Goal: Download file/media

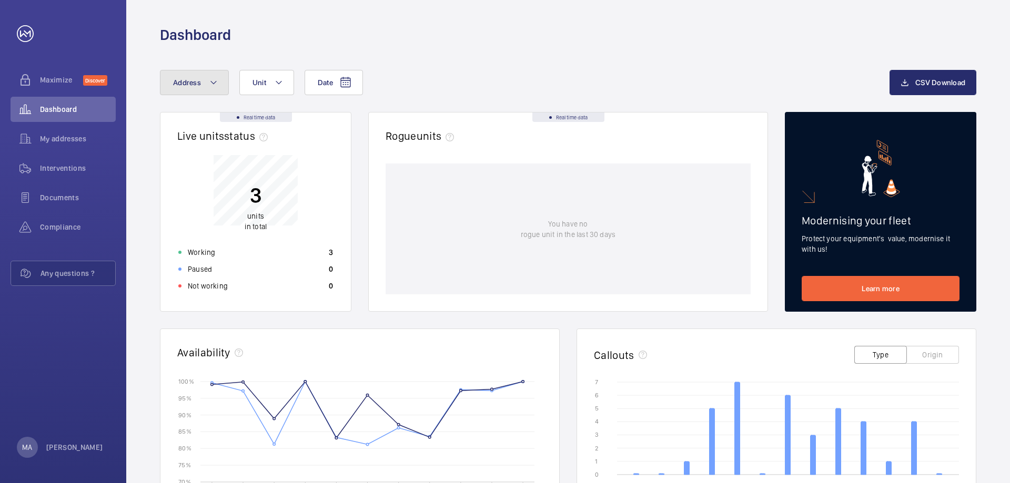
click at [189, 86] on button "Address" at bounding box center [194, 82] width 69 height 25
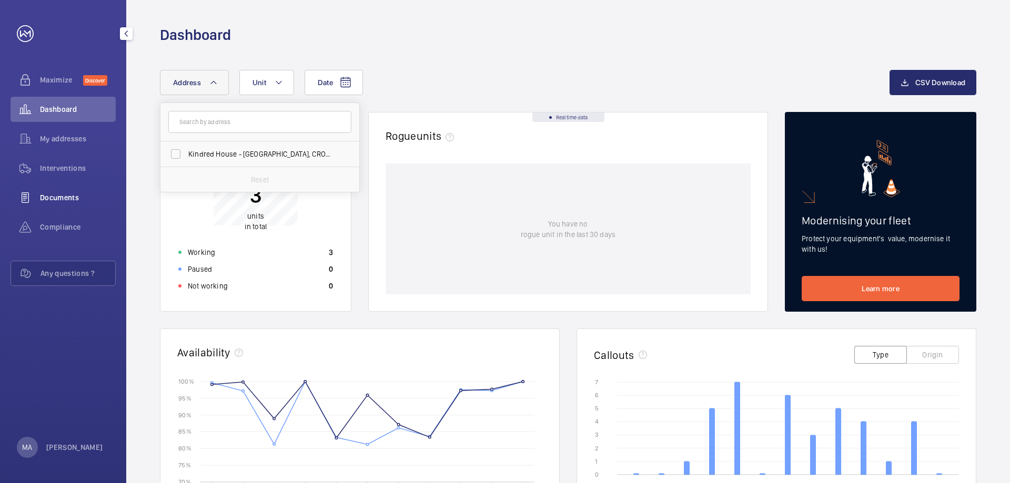
click at [50, 198] on span "Documents" at bounding box center [78, 198] width 76 height 11
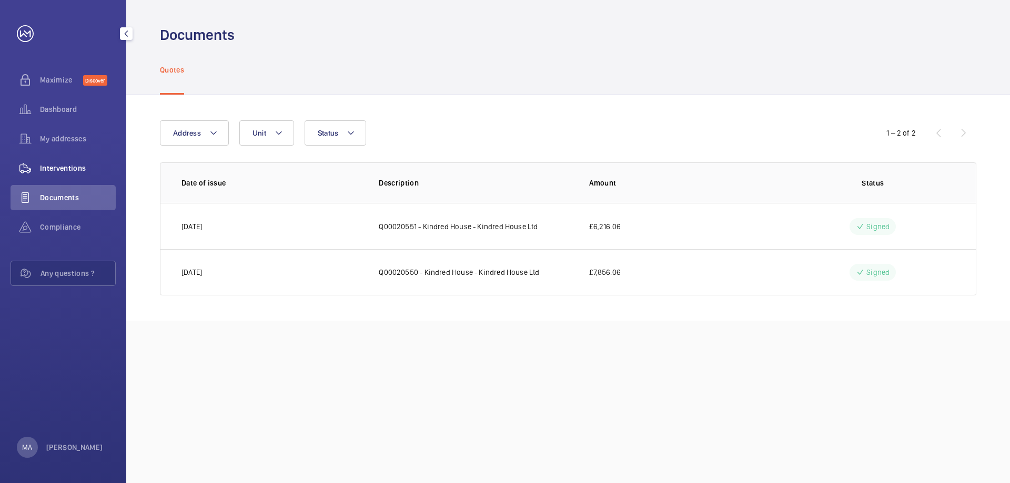
drag, startPoint x: 72, startPoint y: 175, endPoint x: 104, endPoint y: 175, distance: 31.6
click at [72, 175] on div "Interventions" at bounding box center [63, 168] width 105 height 25
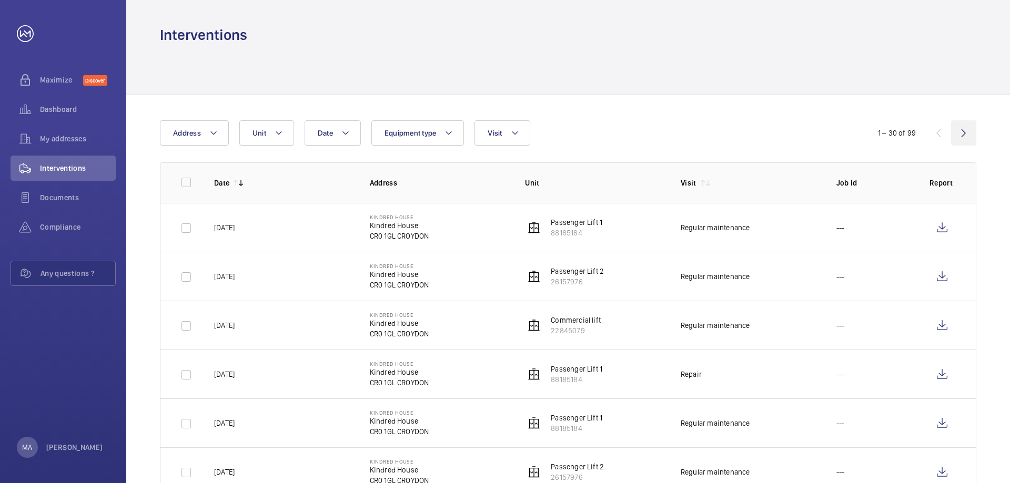
click at [965, 132] on wm-front-icon-button at bounding box center [963, 132] width 25 height 25
click at [185, 183] on input "checkbox" at bounding box center [186, 182] width 21 height 21
checkbox input "true"
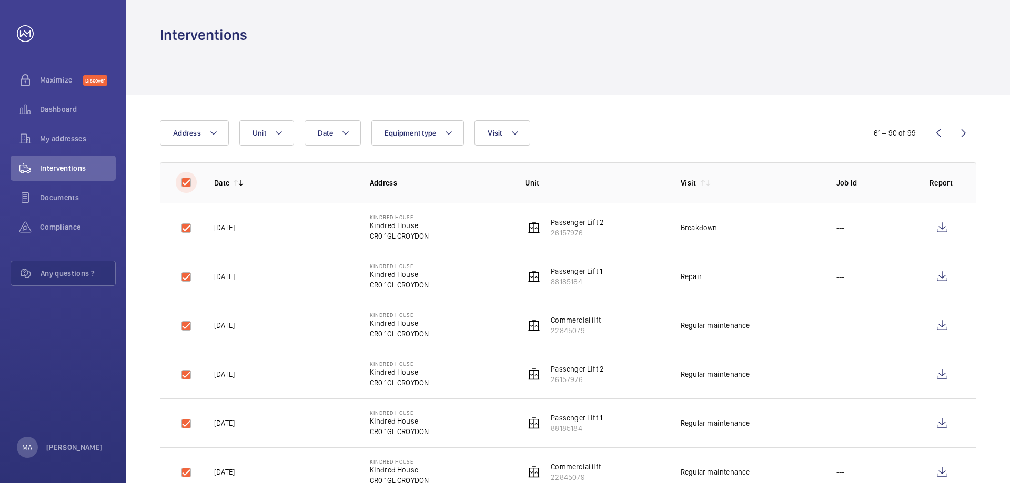
checkbox input "true"
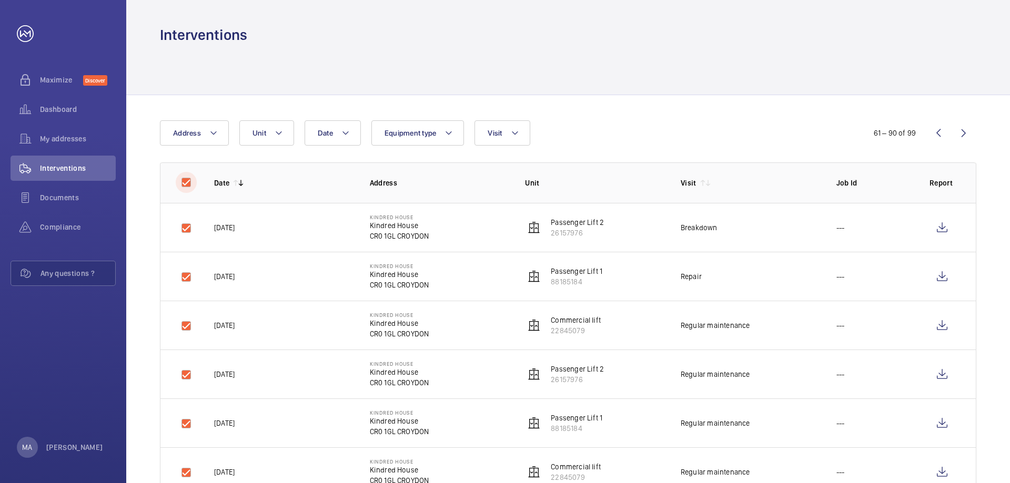
checkbox input "true"
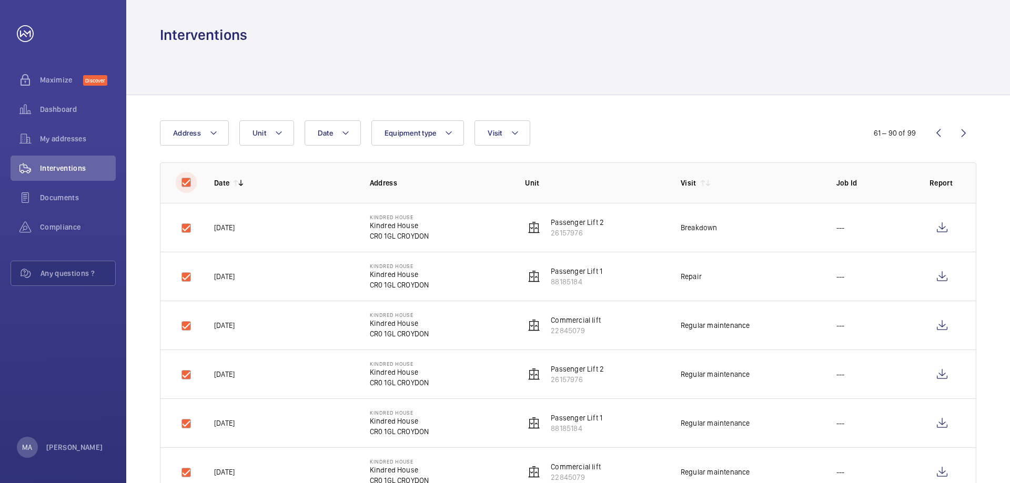
checkbox input "true"
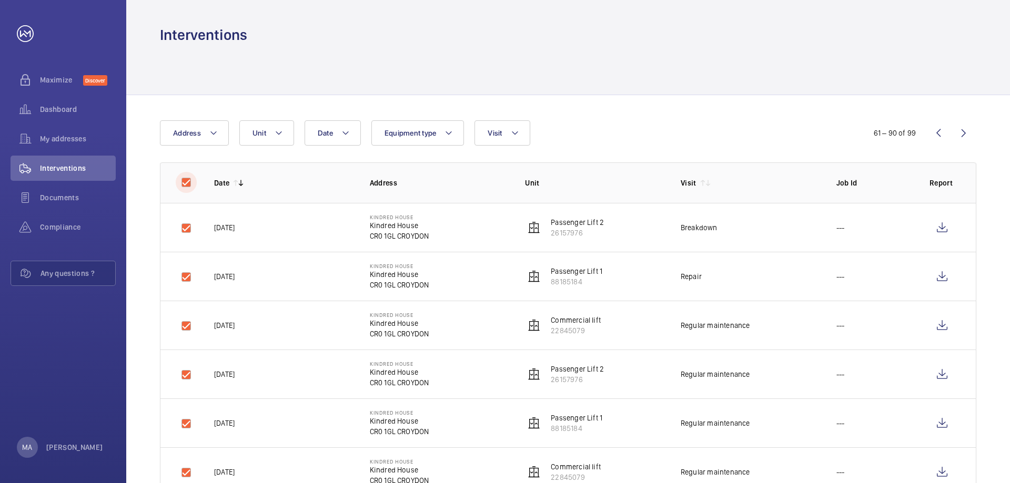
checkbox input "true"
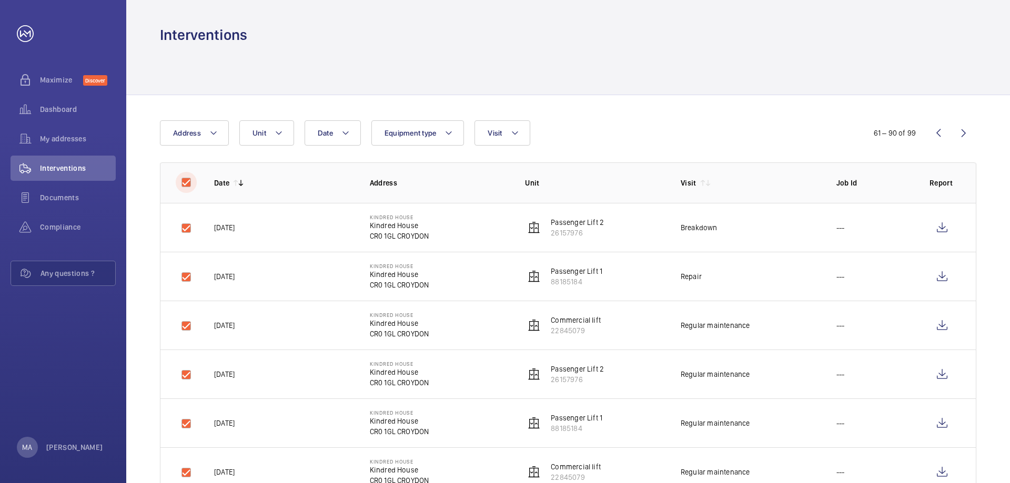
checkbox input "true"
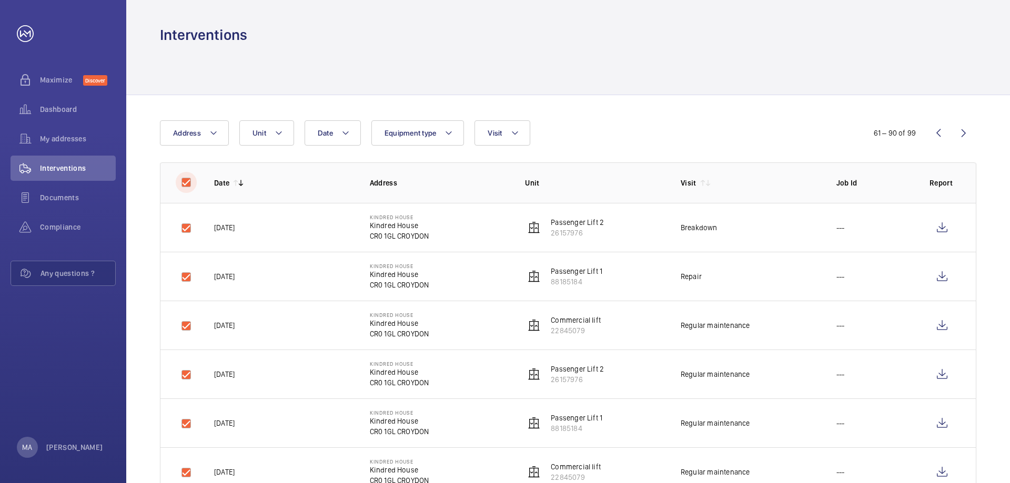
checkbox input "true"
click at [921, 130] on button "Download 30 reports" at bounding box center [930, 132] width 93 height 25
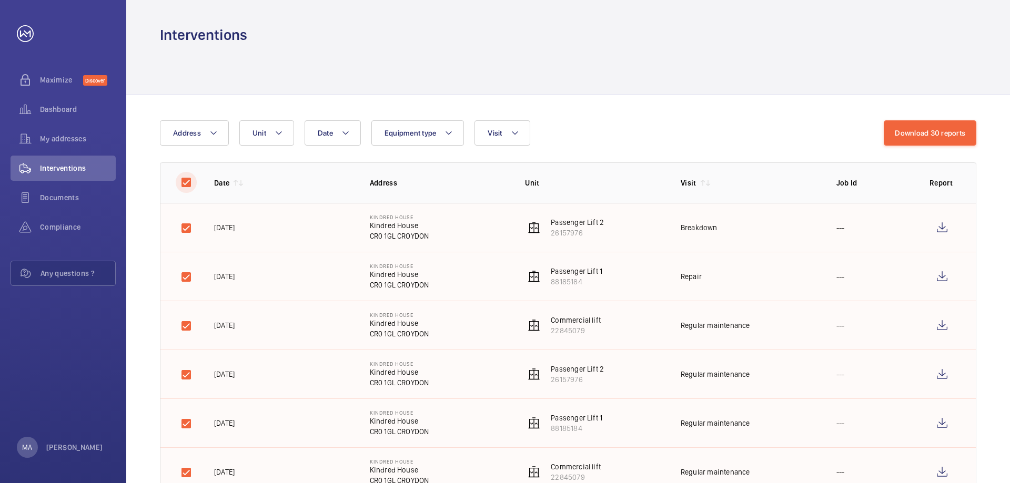
click at [186, 181] on input "checkbox" at bounding box center [186, 182] width 21 height 21
checkbox input "false"
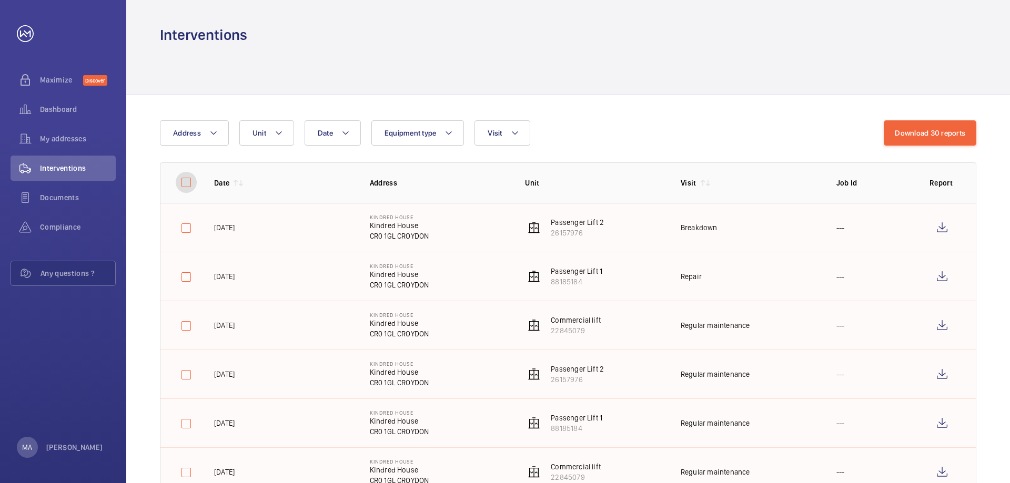
checkbox input "false"
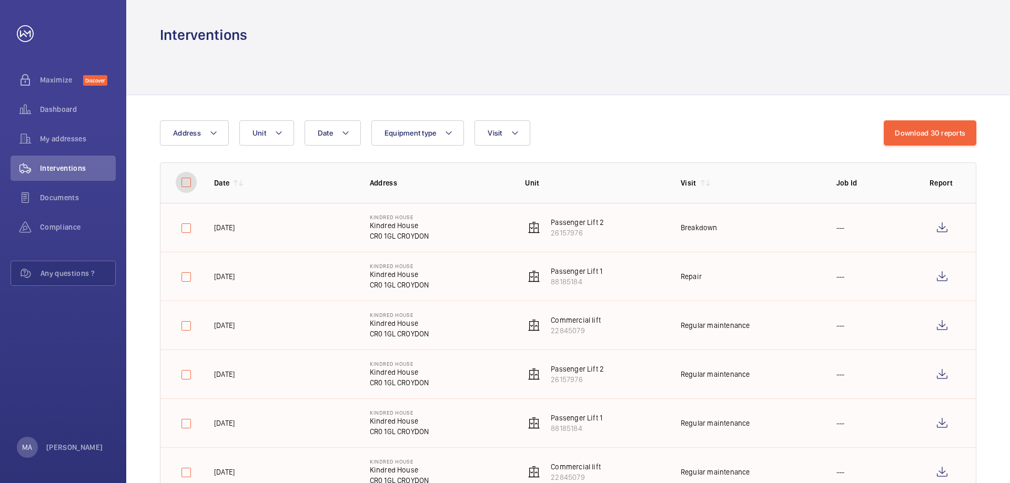
checkbox input "false"
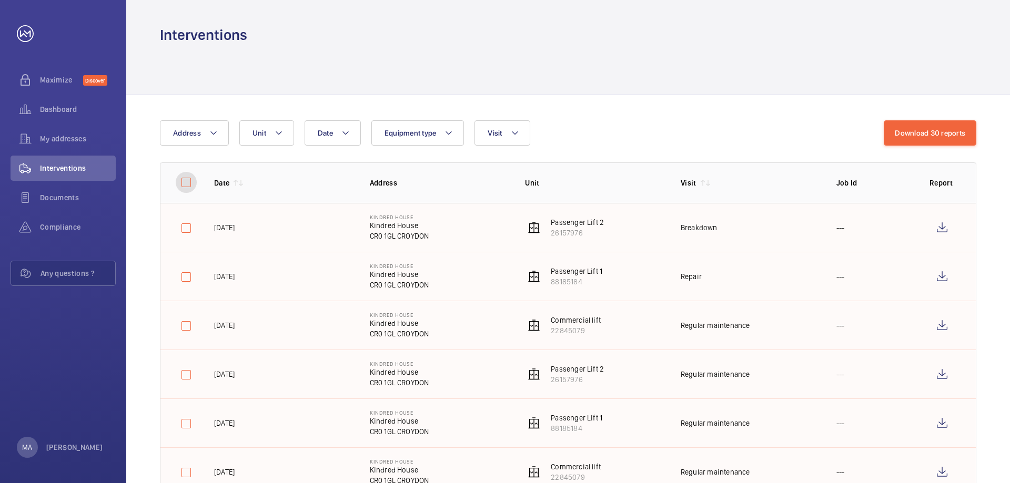
checkbox input "false"
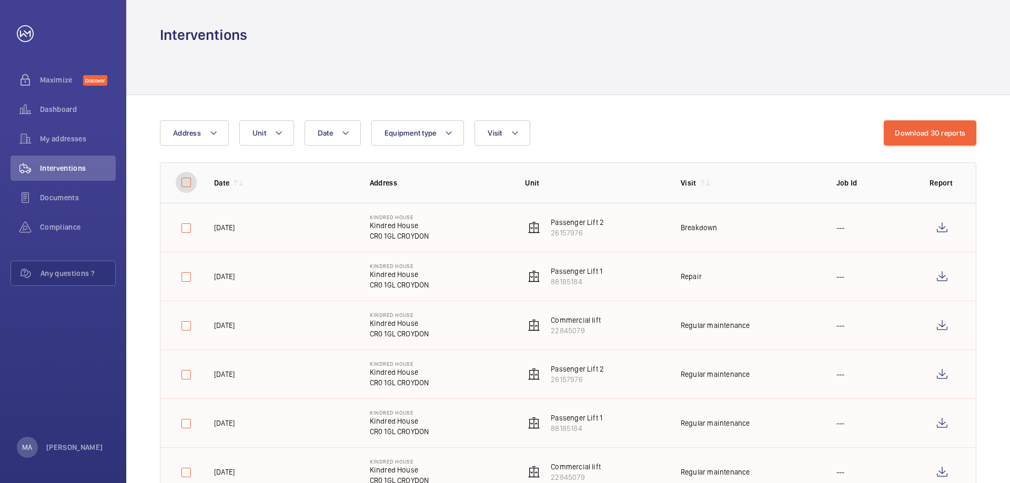
checkbox input "false"
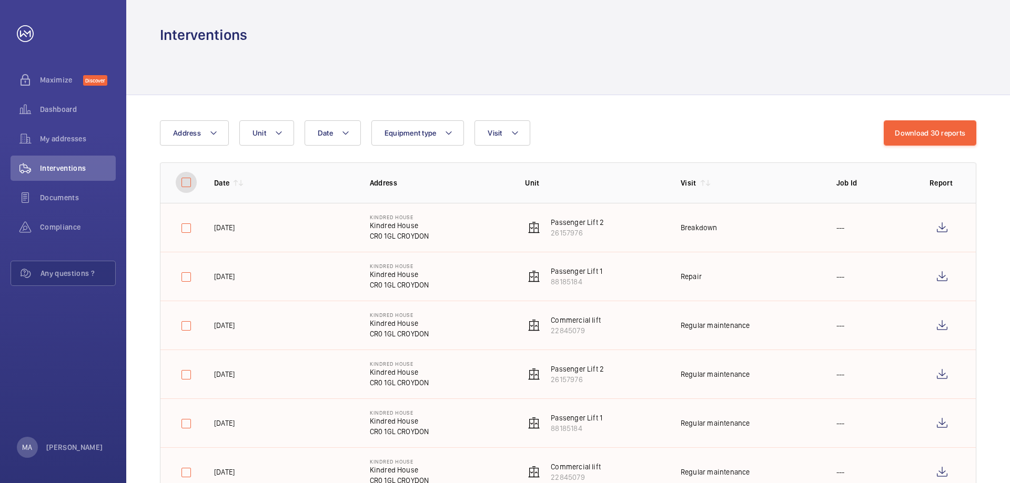
checkbox input "false"
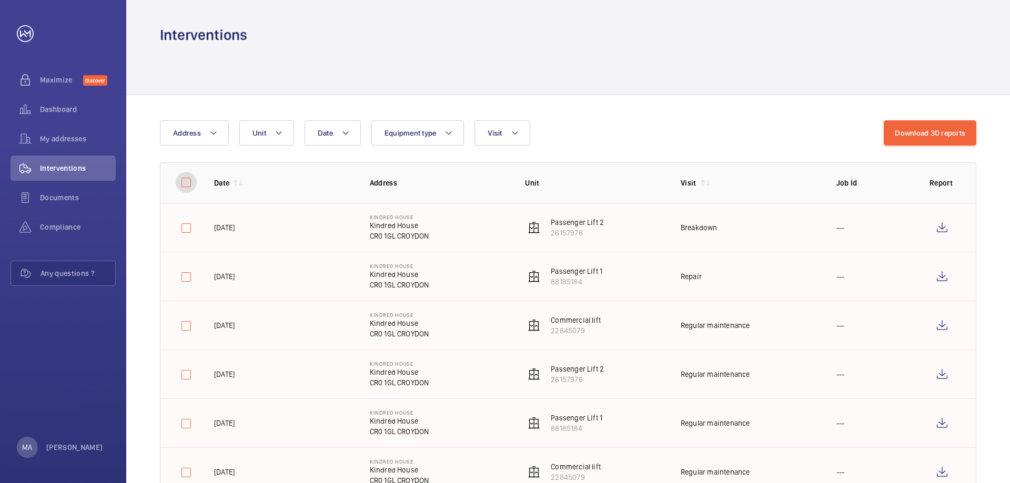
checkbox input "false"
click at [935, 134] on wm-front-icon-button at bounding box center [938, 132] width 25 height 25
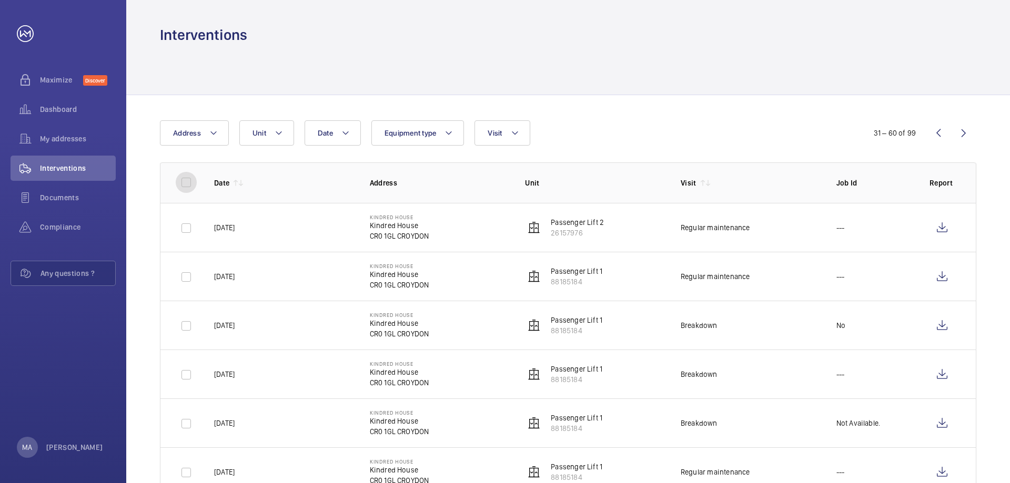
click at [189, 180] on input "checkbox" at bounding box center [186, 182] width 21 height 21
checkbox input "true"
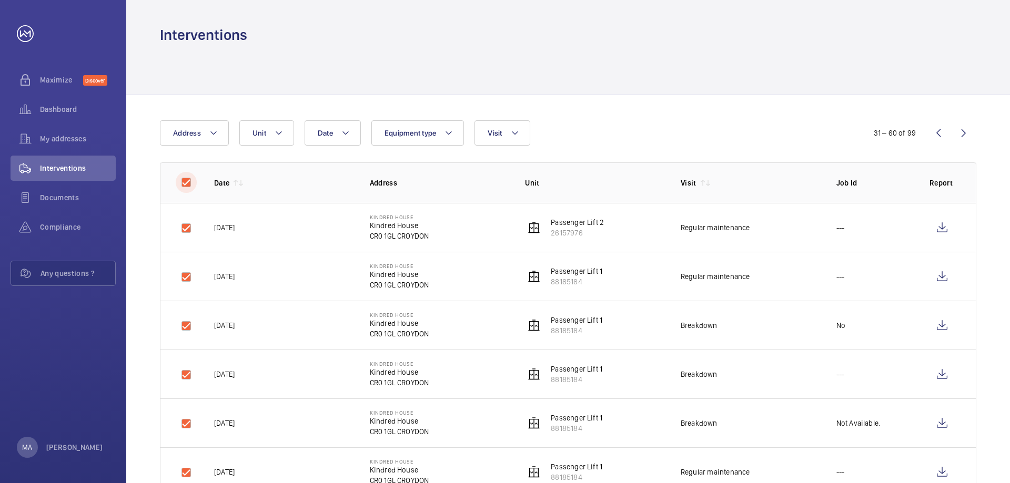
checkbox input "true"
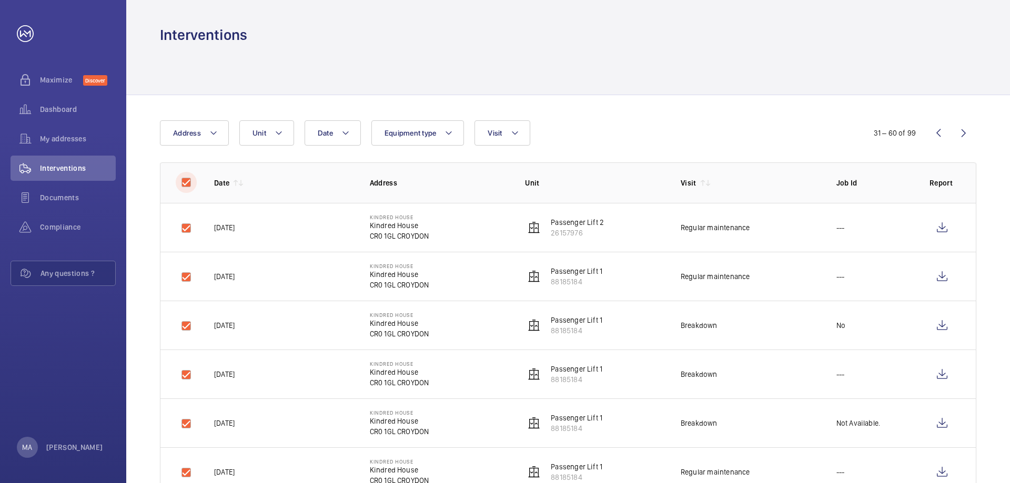
checkbox input "true"
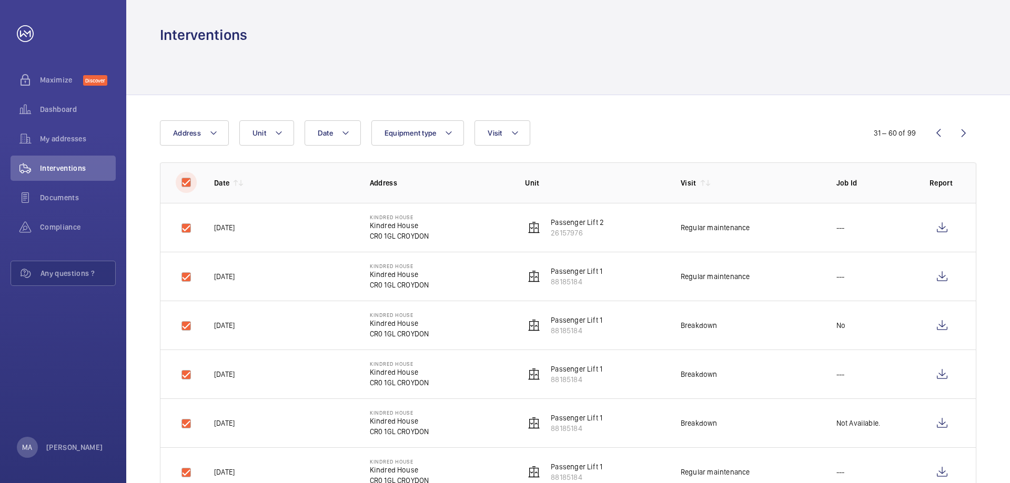
checkbox input "true"
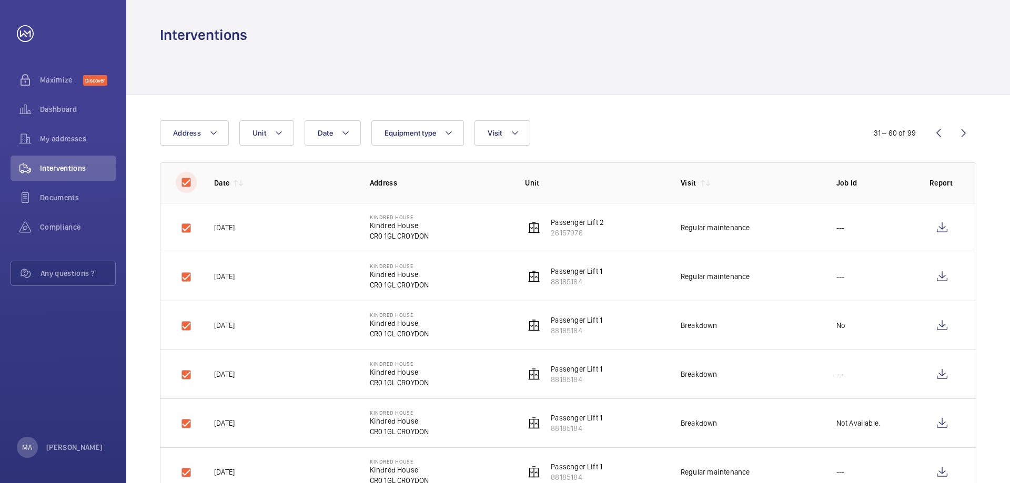
checkbox input "true"
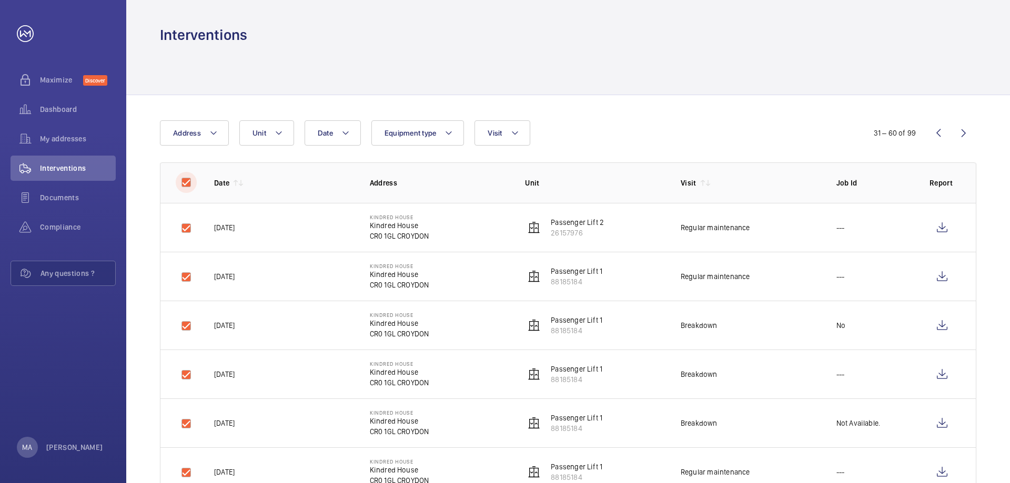
checkbox input "true"
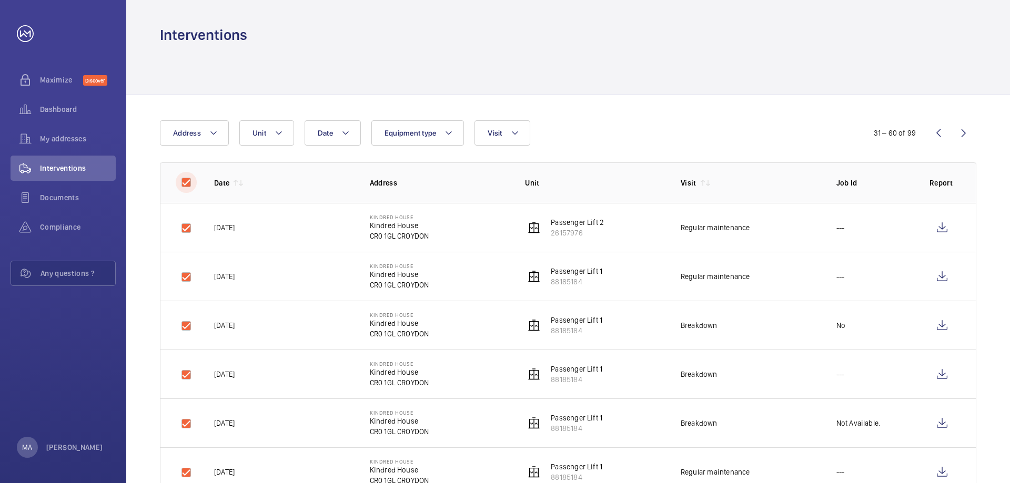
checkbox input "true"
click at [895, 126] on button "Download 30 reports" at bounding box center [930, 132] width 93 height 25
click at [188, 182] on input "checkbox" at bounding box center [186, 182] width 21 height 21
checkbox input "false"
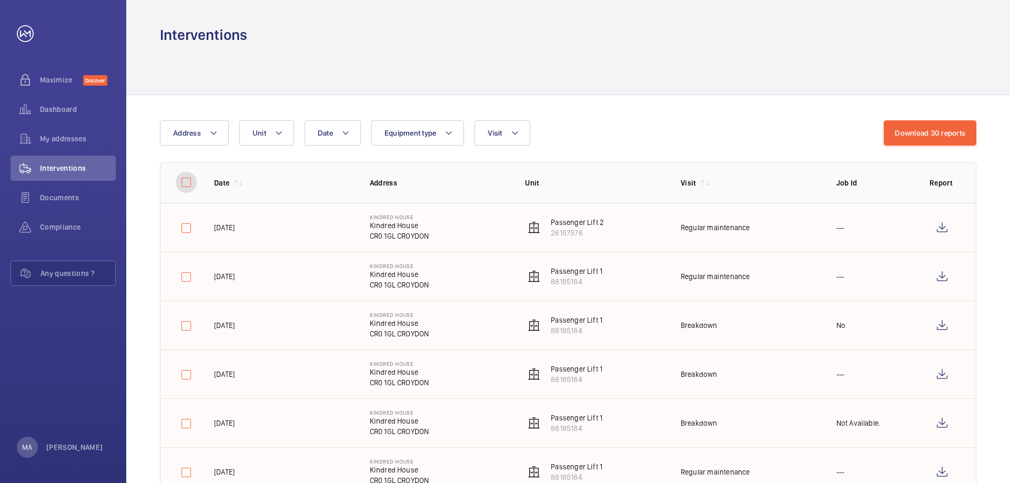
checkbox input "false"
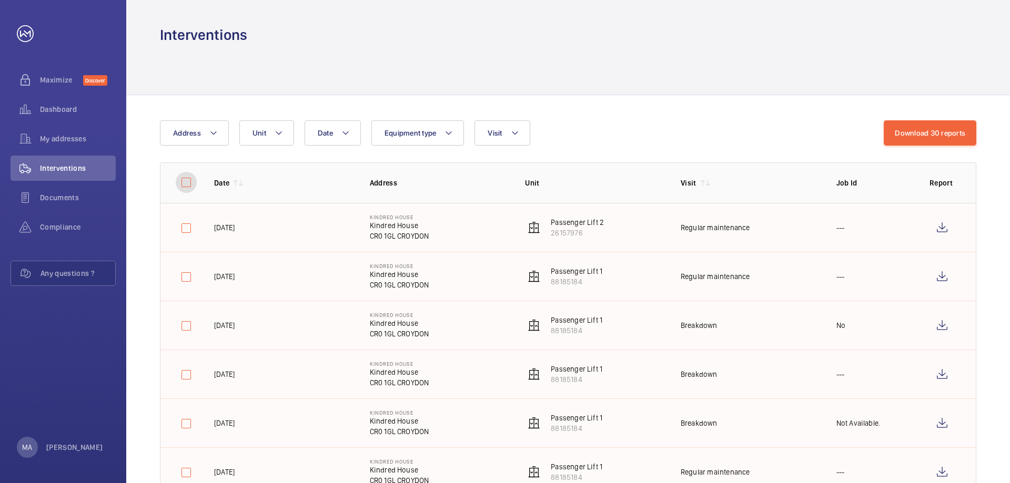
checkbox input "false"
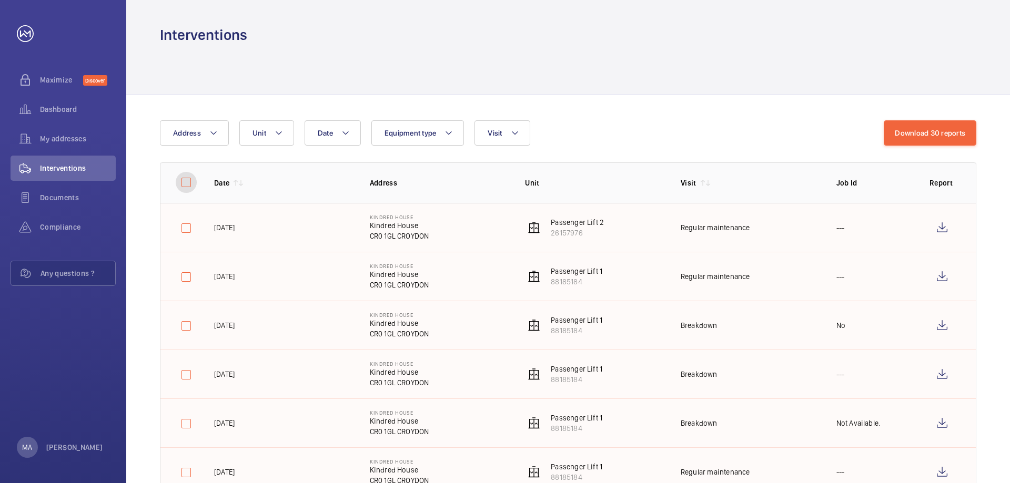
checkbox input "false"
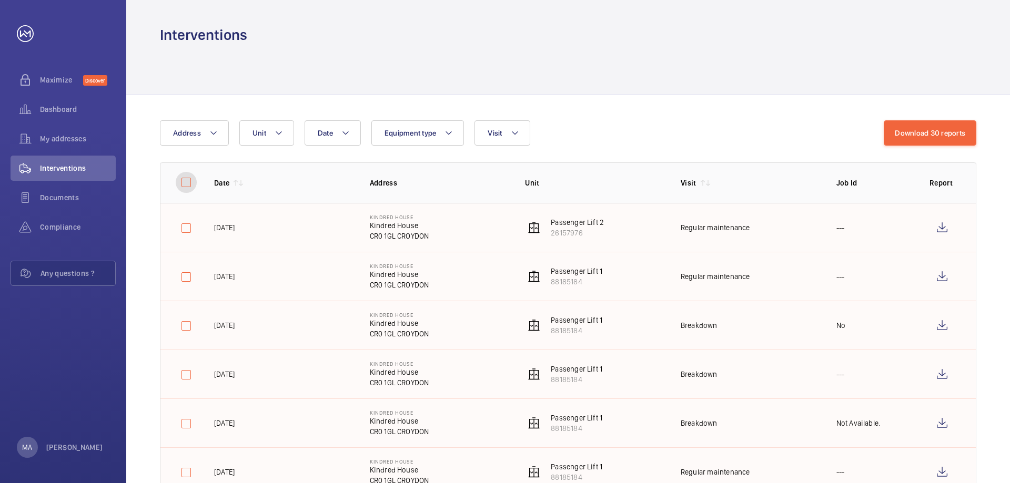
checkbox input "false"
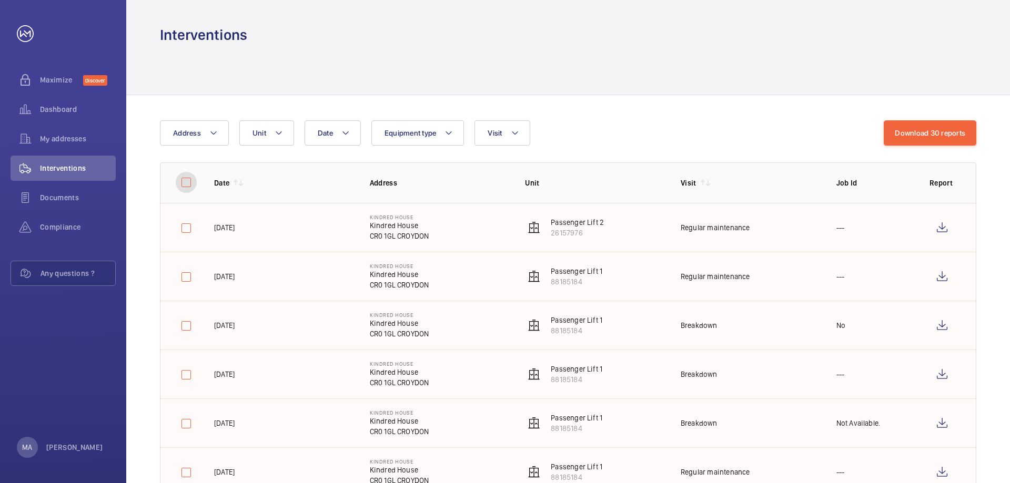
checkbox input "false"
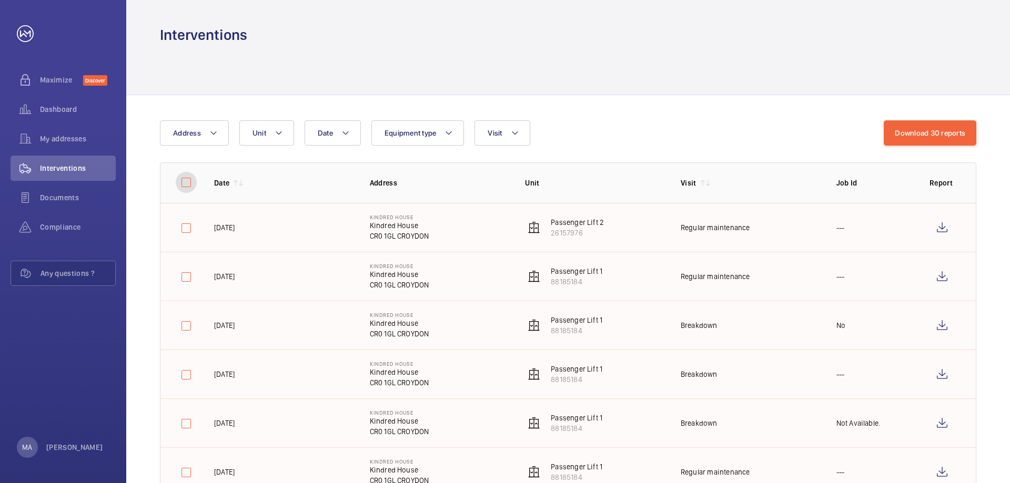
checkbox input "false"
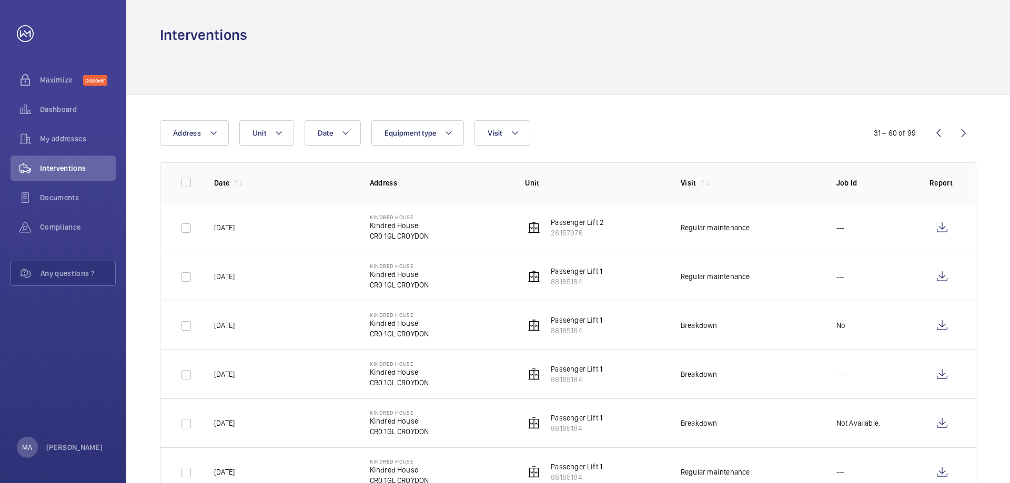
click at [939, 134] on wm-front-icon-button at bounding box center [938, 132] width 25 height 25
click at [183, 180] on input "checkbox" at bounding box center [186, 182] width 21 height 21
checkbox input "true"
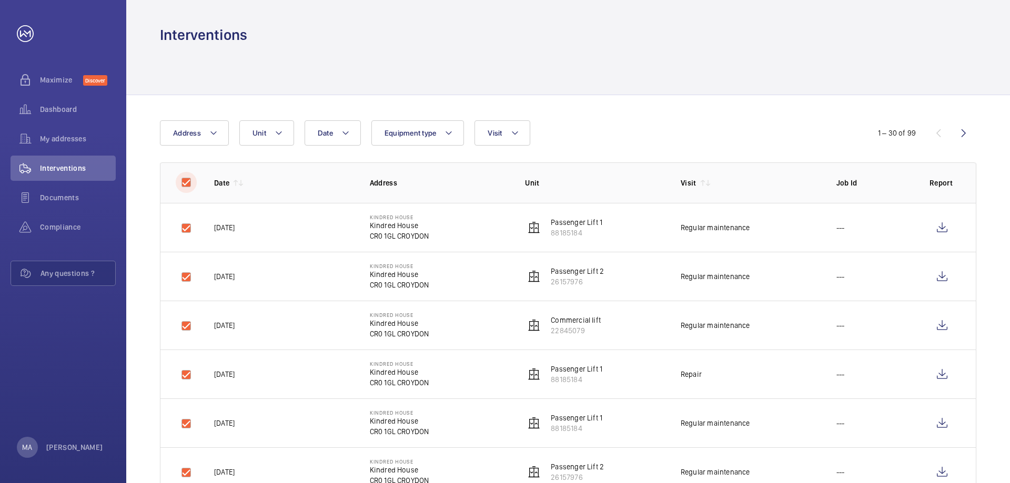
checkbox input "true"
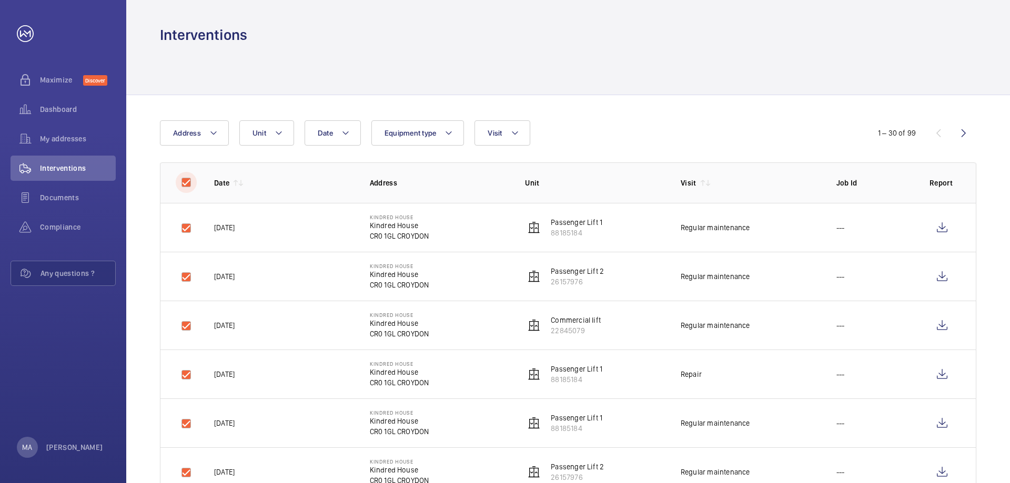
checkbox input "true"
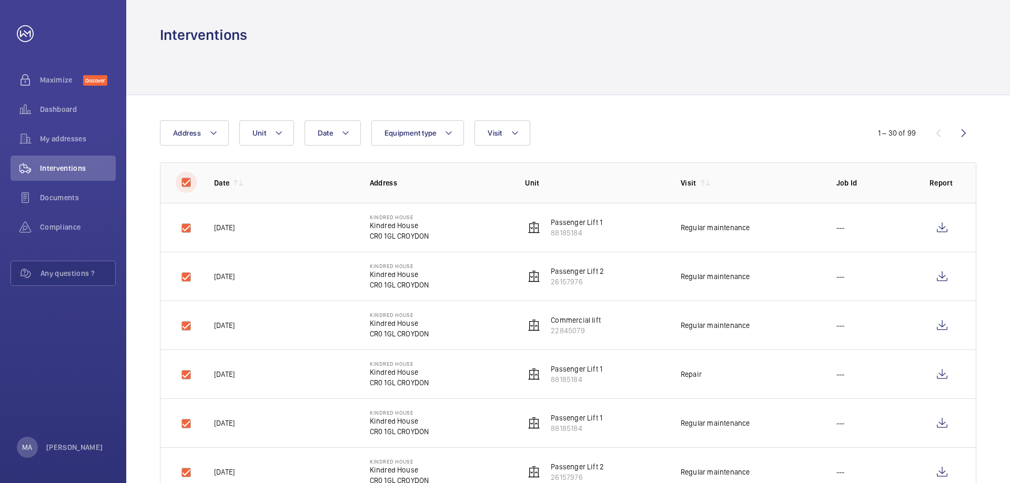
checkbox input "true"
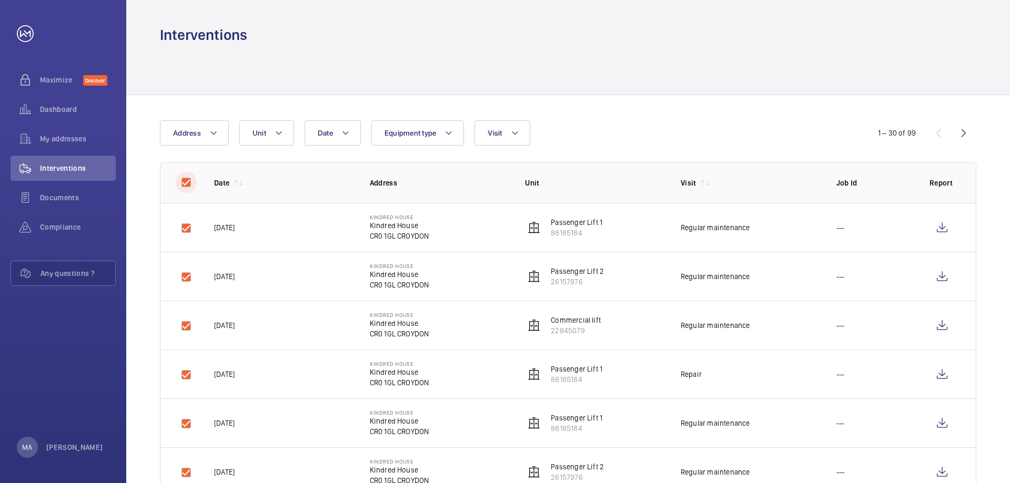
checkbox input "true"
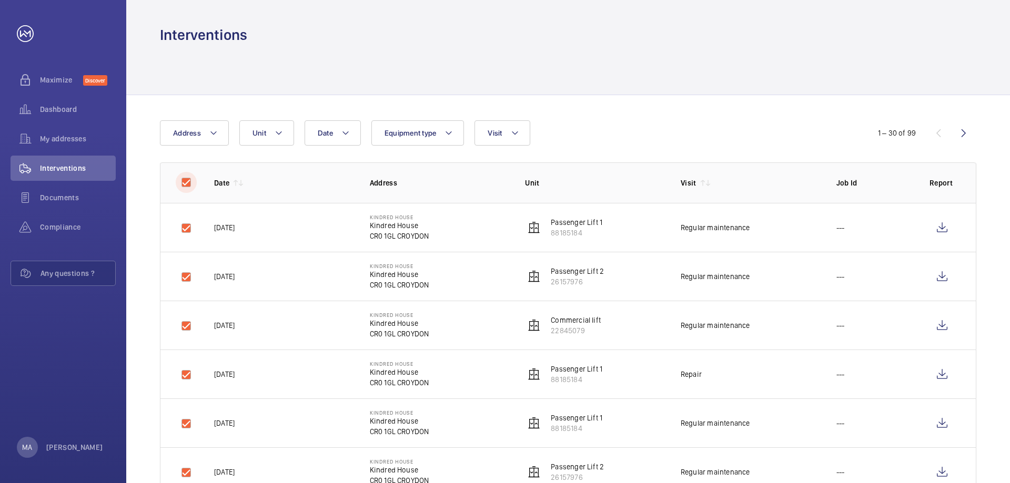
checkbox input "true"
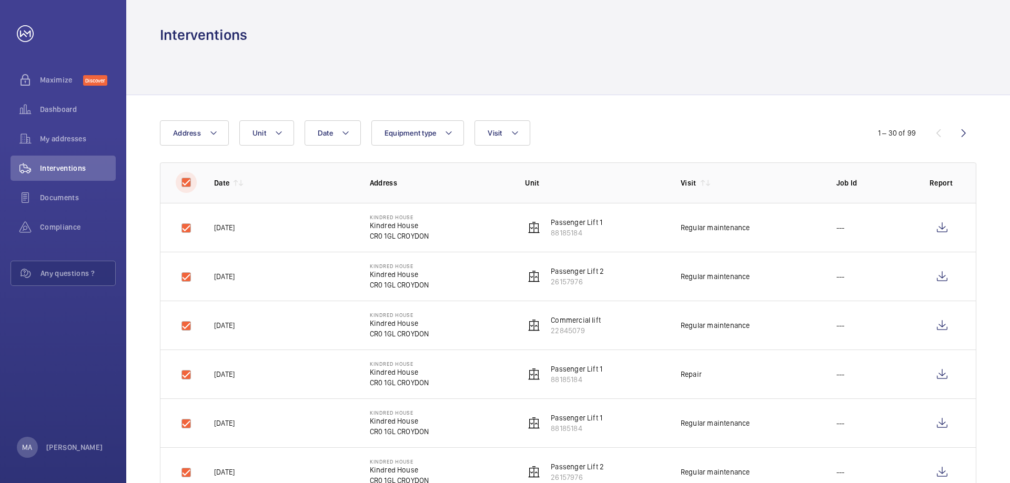
checkbox input "true"
drag, startPoint x: 914, startPoint y: 133, endPoint x: 905, endPoint y: 134, distance: 8.5
click at [914, 134] on button "Download 30 reports" at bounding box center [930, 132] width 93 height 25
